Goal: Transaction & Acquisition: Purchase product/service

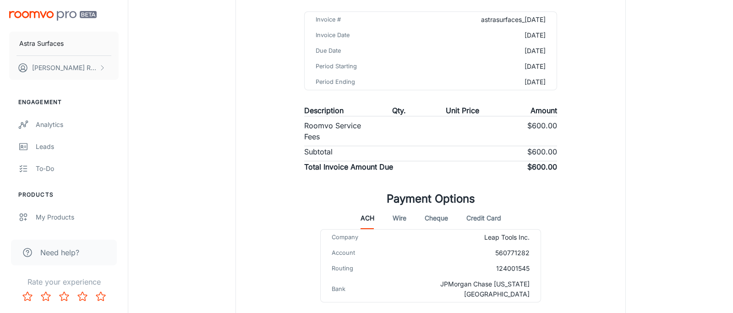
scroll to position [179, 0]
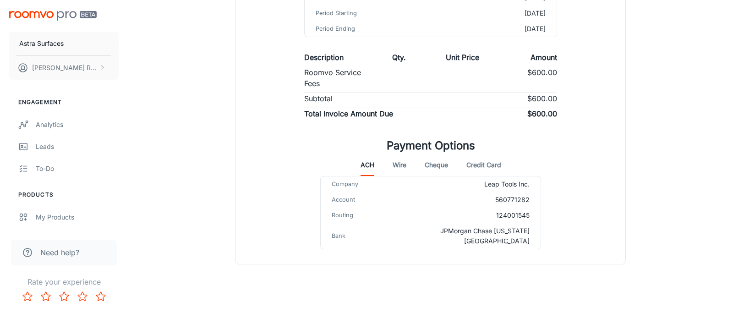
click at [470, 167] on button "Credit Card" at bounding box center [483, 165] width 35 height 22
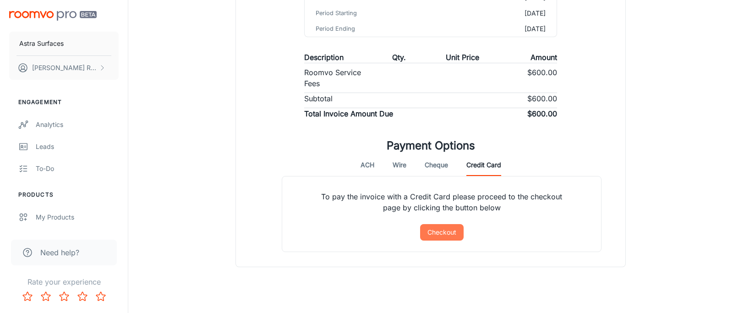
click at [433, 234] on button "Checkout" at bounding box center [442, 232] width 44 height 16
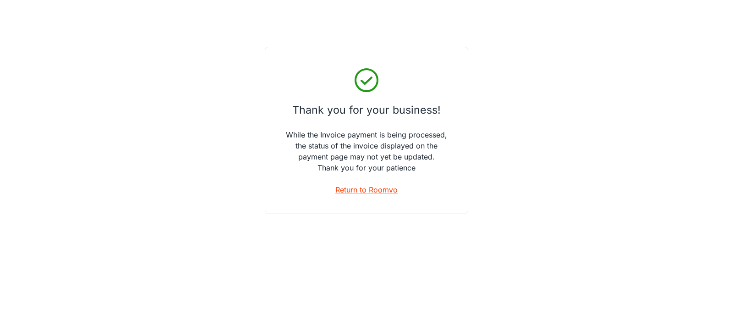
click at [353, 193] on link "Return to Roomvo" at bounding box center [366, 189] width 62 height 11
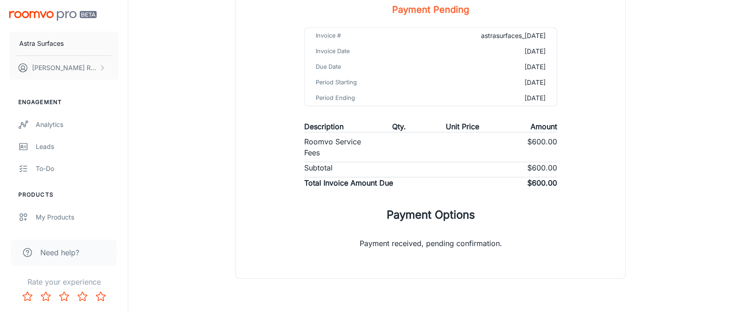
scroll to position [134, 0]
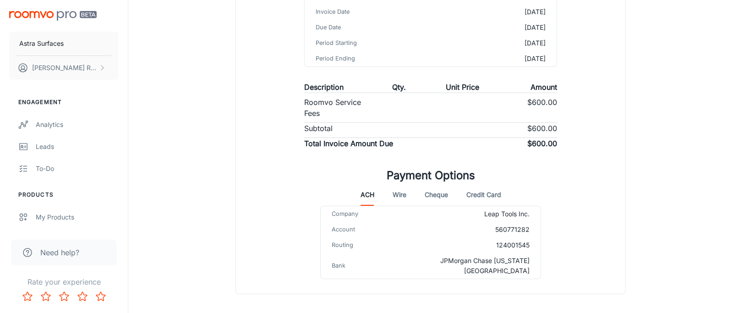
scroll to position [176, 0]
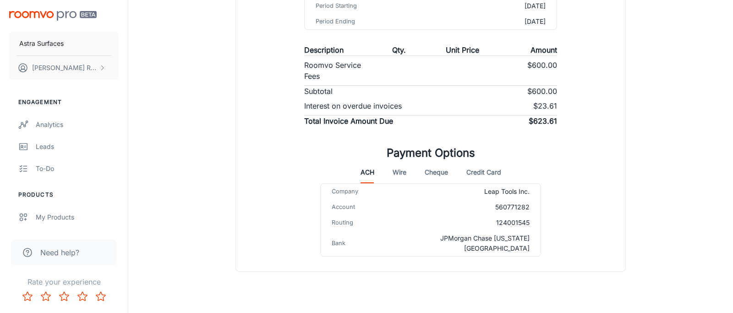
scroll to position [193, 0]
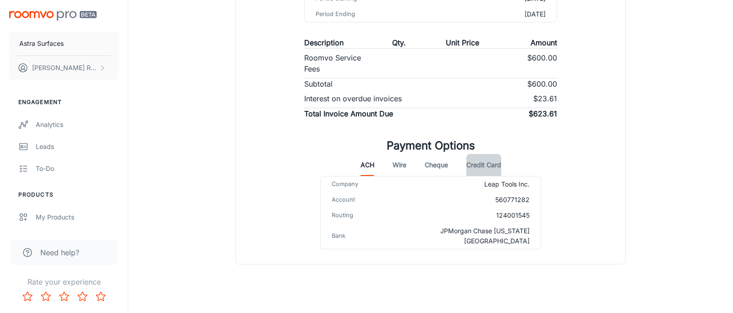
click at [477, 161] on button "Credit Card" at bounding box center [483, 165] width 35 height 22
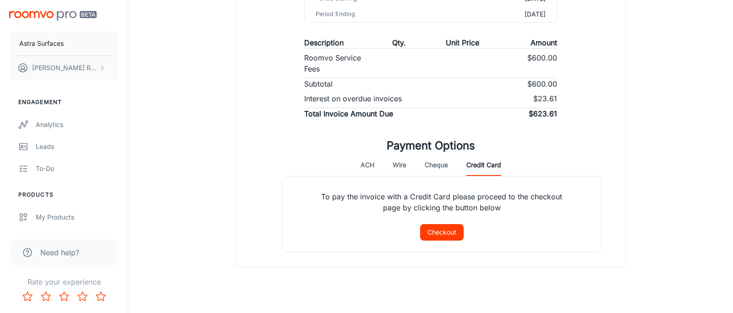
click at [442, 230] on button "Checkout" at bounding box center [442, 232] width 44 height 16
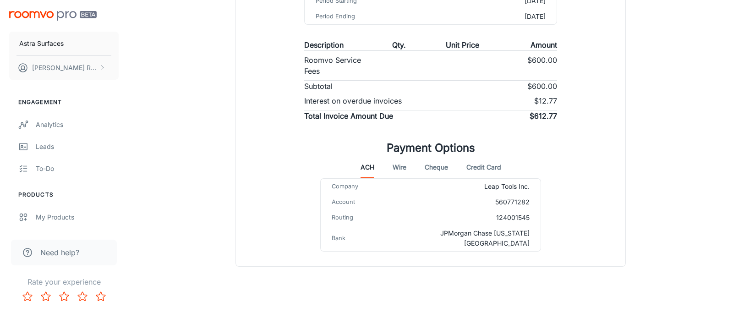
scroll to position [193, 0]
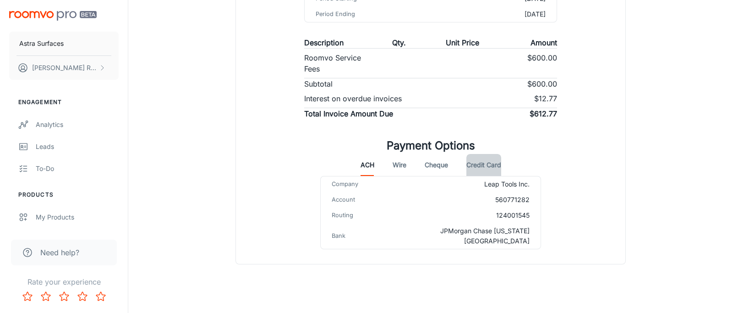
click at [497, 163] on button "Credit Card" at bounding box center [483, 165] width 35 height 22
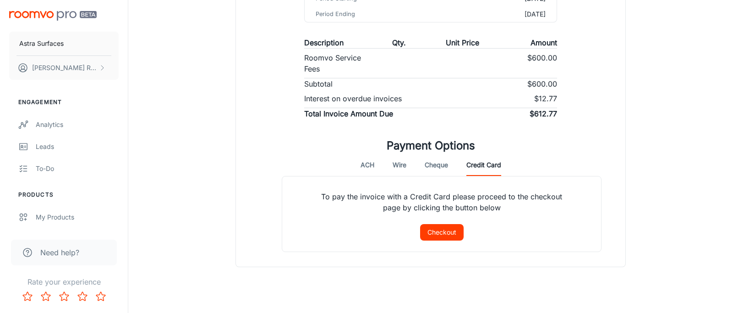
click at [449, 229] on button "Checkout" at bounding box center [442, 232] width 44 height 16
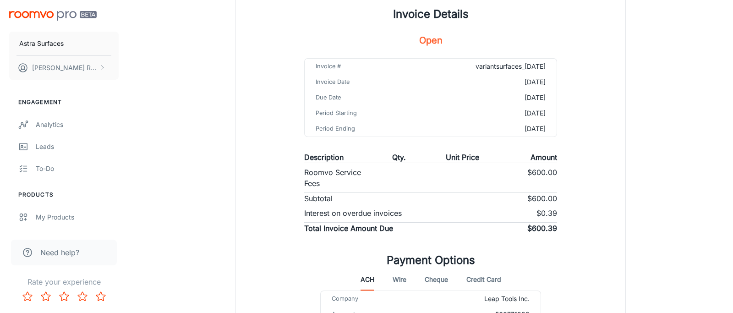
scroll to position [91, 0]
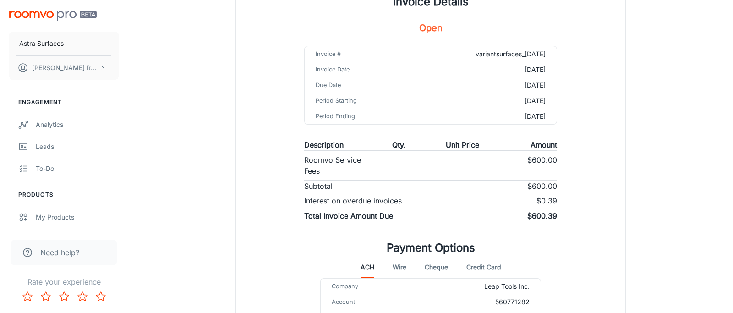
click at [483, 268] on button "Credit Card" at bounding box center [483, 267] width 35 height 22
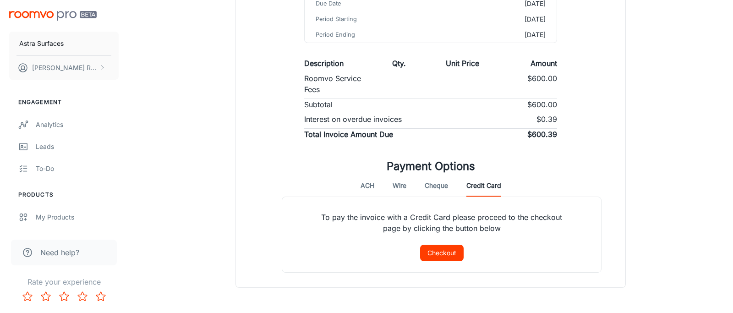
scroll to position [206, 0]
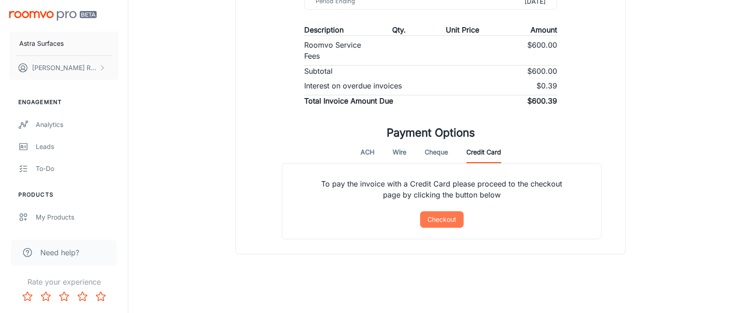
click at [444, 225] on button "Checkout" at bounding box center [442, 219] width 44 height 16
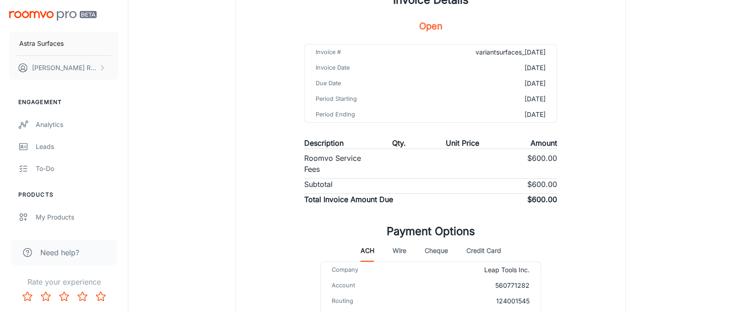
scroll to position [173, 0]
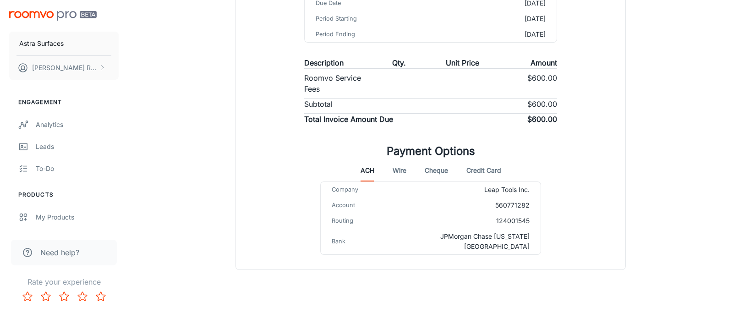
click at [491, 170] on button "Credit Card" at bounding box center [483, 170] width 35 height 22
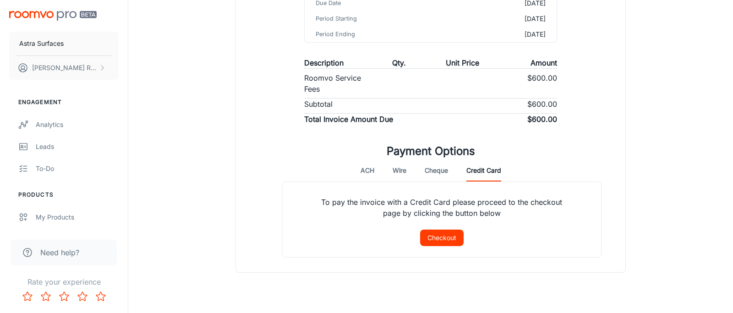
click at [441, 234] on button "Checkout" at bounding box center [442, 237] width 44 height 16
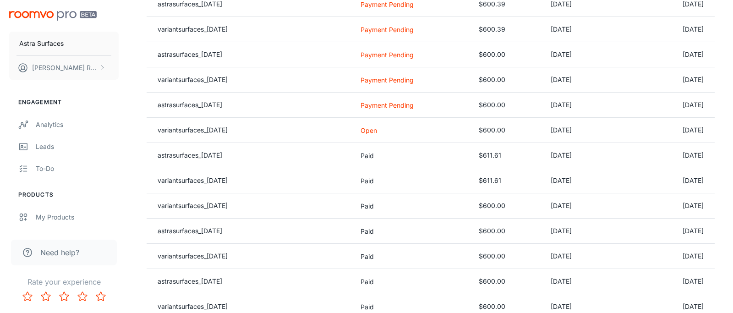
scroll to position [217, 0]
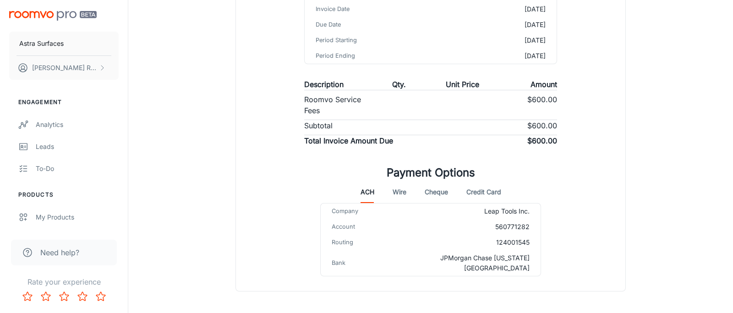
scroll to position [179, 0]
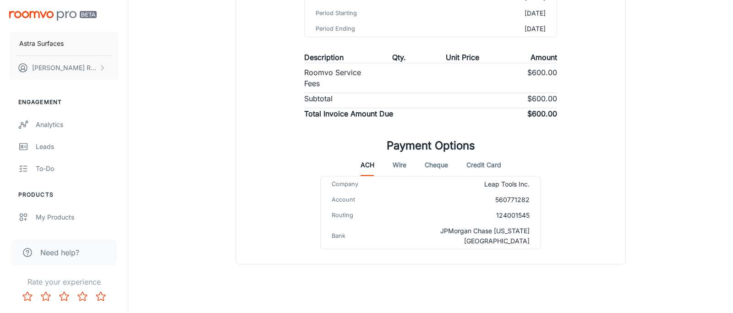
click at [485, 164] on button "Credit Card" at bounding box center [483, 165] width 35 height 22
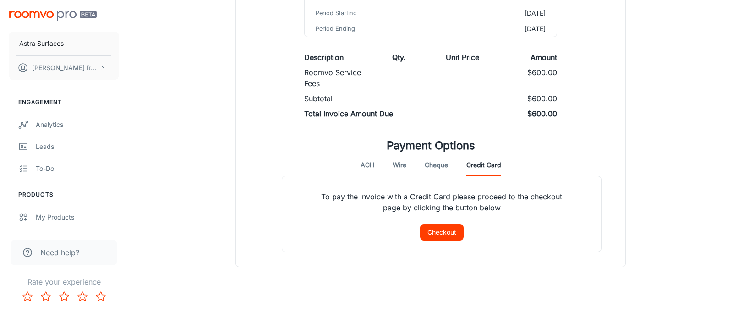
click at [450, 236] on button "Checkout" at bounding box center [442, 232] width 44 height 16
